Goal: Information Seeking & Learning: Check status

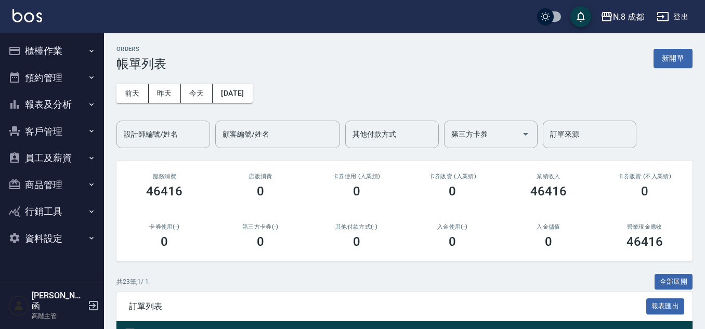
click at [50, 106] on button "報表及分析" at bounding box center [52, 104] width 96 height 27
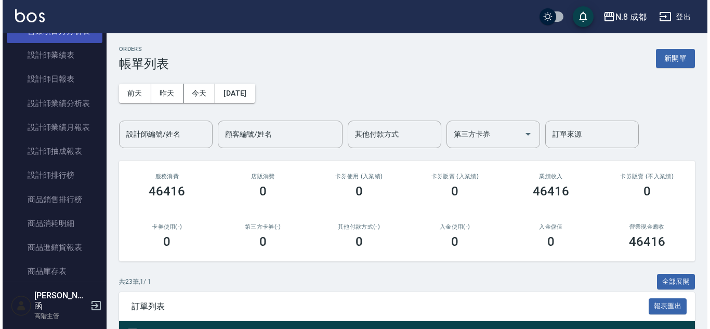
scroll to position [416, 0]
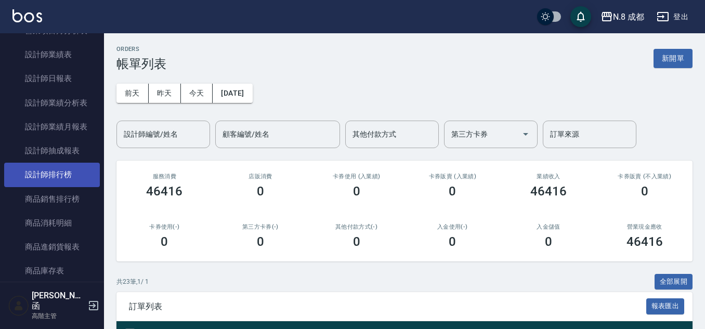
click at [74, 180] on link "設計師排行榜" at bounding box center [52, 175] width 96 height 24
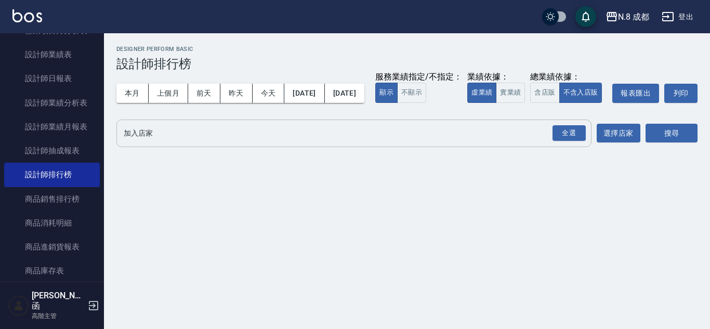
click at [167, 142] on input "加入店家" at bounding box center [346, 133] width 450 height 18
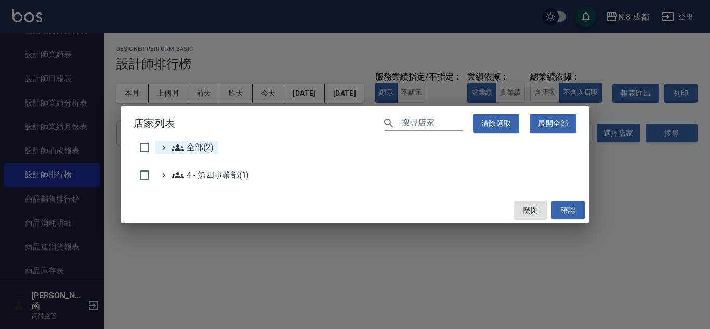
click at [170, 147] on div "全部(2)" at bounding box center [191, 147] width 44 height 12
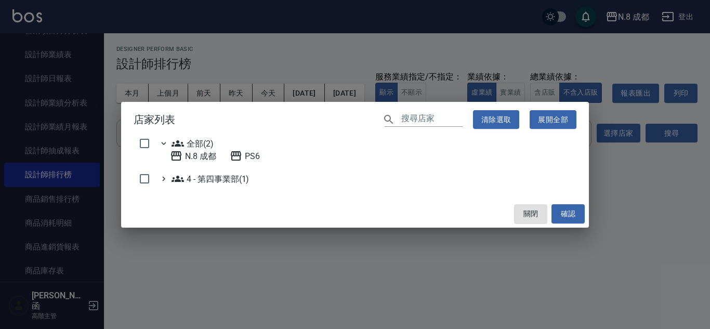
click at [190, 149] on span "全部(2)" at bounding box center [193, 143] width 42 height 12
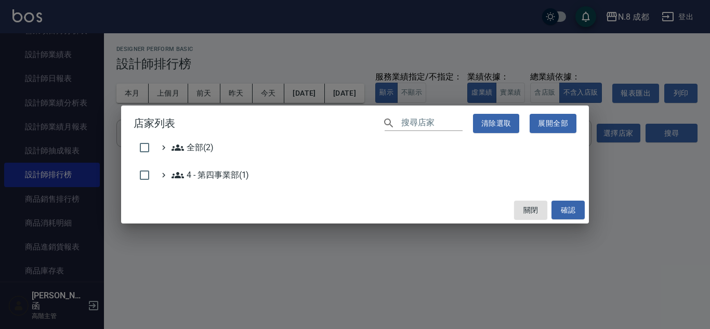
click at [193, 148] on span "全部(2)" at bounding box center [193, 147] width 42 height 12
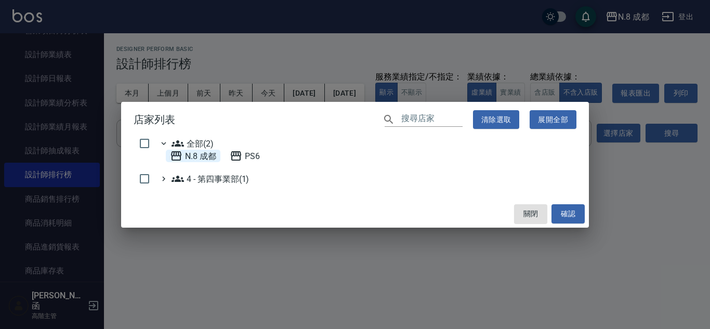
click at [203, 156] on 成都 "N.8 成都" at bounding box center [193, 156] width 46 height 12
click at [572, 210] on button "確認" at bounding box center [567, 213] width 33 height 19
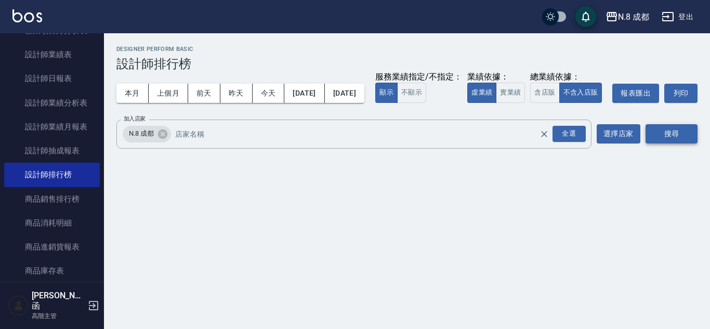
click at [667, 143] on button "搜尋" at bounding box center [671, 133] width 52 height 19
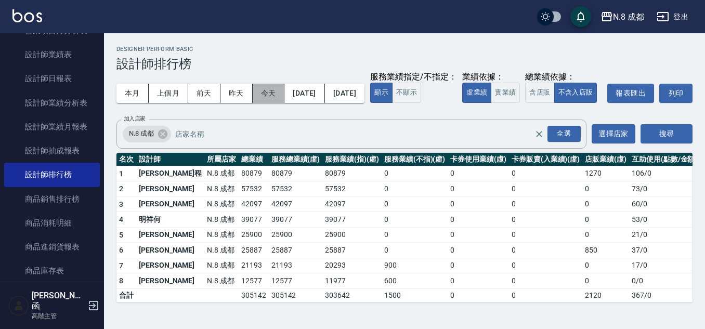
click at [266, 94] on button "今天" at bounding box center [269, 93] width 32 height 19
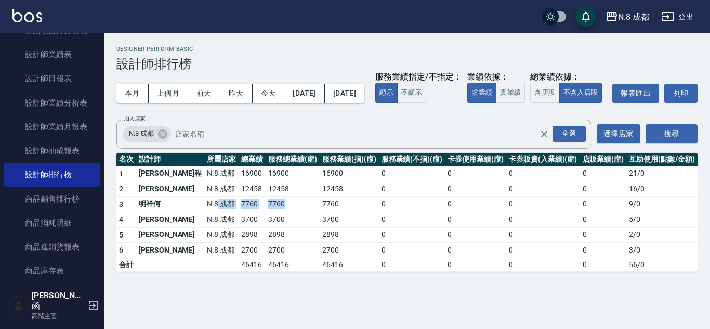
drag, startPoint x: 179, startPoint y: 227, endPoint x: 263, endPoint y: 218, distance: 84.1
click at [263, 212] on tr "3 明祥[PERSON_NAME]8 成都 7760 7760 7760 0 0 0 0 9 / 0" at bounding box center [406, 204] width 581 height 16
